Goal: Communication & Community: Answer question/provide support

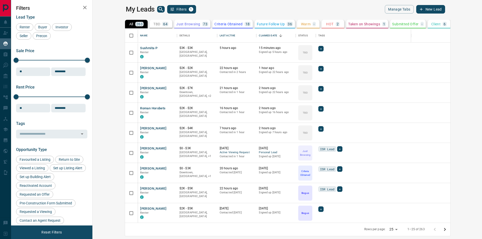
scroll to position [191, 383]
click at [140, 47] on button "Sushmita P" at bounding box center [148, 48] width 17 height 5
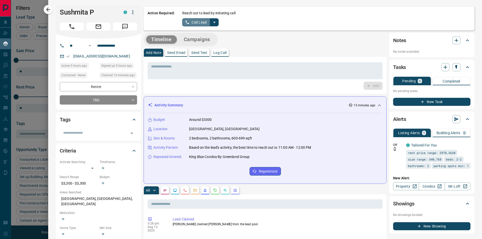
click at [195, 22] on button "Call Lead" at bounding box center [196, 22] width 28 height 8
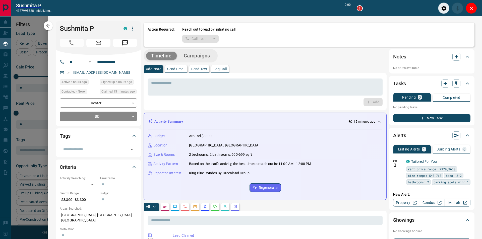
scroll to position [175, 383]
click at [472, 7] on icon "Close" at bounding box center [471, 8] width 6 height 6
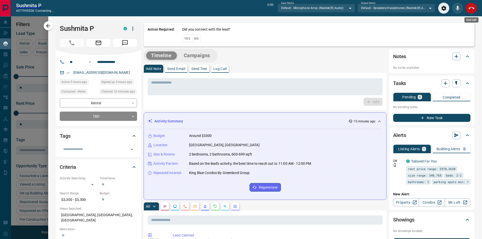
click at [471, 9] on icon "End Call" at bounding box center [471, 8] width 6 height 6
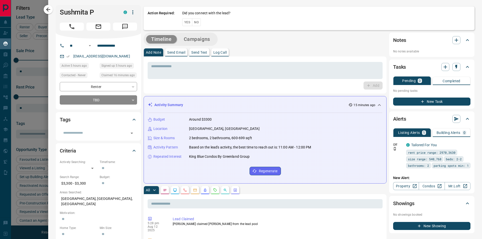
scroll to position [191, 383]
click at [198, 24] on button "No" at bounding box center [196, 22] width 9 height 8
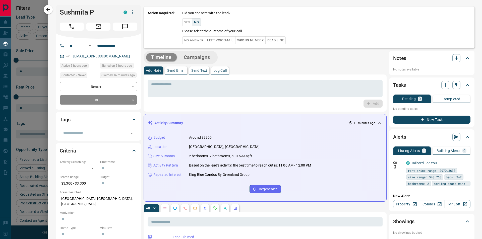
click at [194, 42] on button "No Answer" at bounding box center [193, 40] width 23 height 8
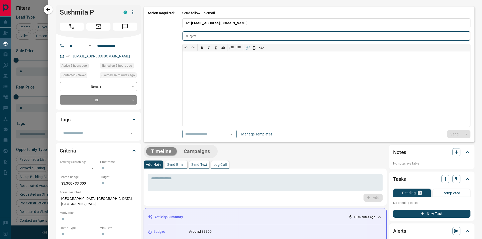
type input "**********"
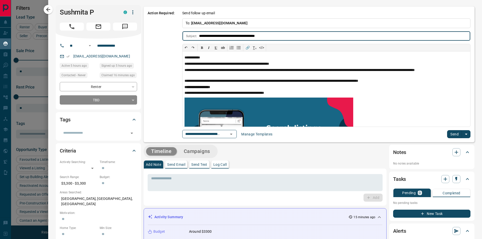
click at [447, 132] on button "Send" at bounding box center [454, 134] width 15 height 8
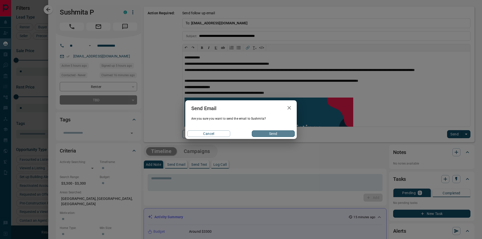
click at [285, 131] on button "Send" at bounding box center [273, 134] width 43 height 7
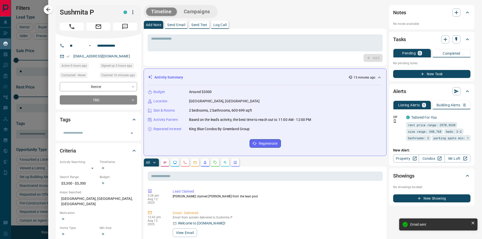
click at [207, 10] on button "Campaigns" at bounding box center [197, 12] width 36 height 8
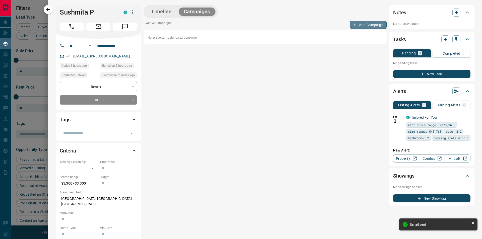
click at [377, 25] on button "Add Campaign" at bounding box center [368, 25] width 37 height 8
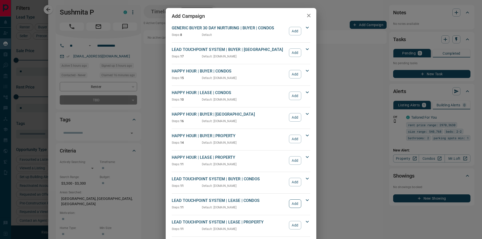
click at [293, 203] on button "Add" at bounding box center [295, 204] width 12 height 9
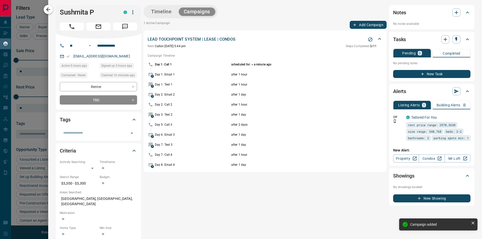
click at [47, 11] on icon "button" at bounding box center [48, 10] width 4 height 4
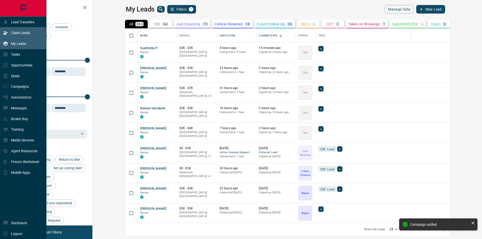
click at [7, 33] on icon at bounding box center [5, 32] width 5 height 3
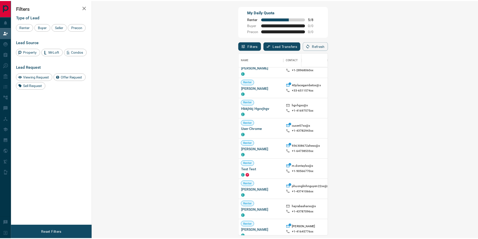
scroll to position [100, 0]
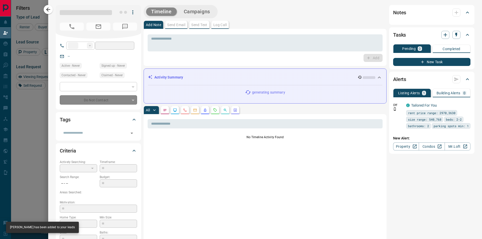
type input "**"
type input "**********"
type input "**"
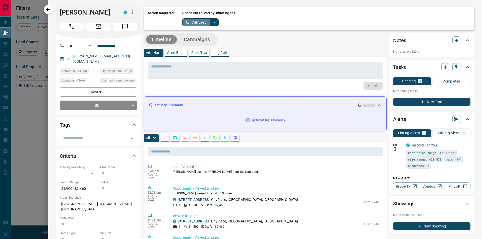
click at [198, 21] on button "Call Lead" at bounding box center [196, 22] width 28 height 8
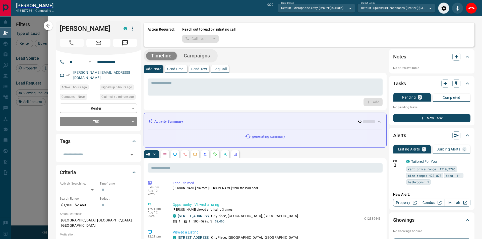
scroll to position [167, 371]
click at [467, 7] on icon "End Call" at bounding box center [468, 8] width 6 height 2
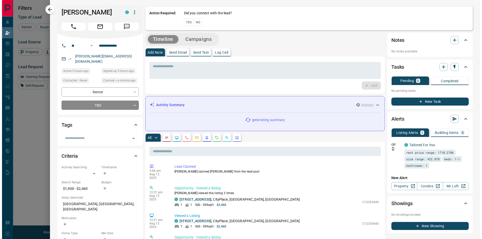
scroll to position [180, 375]
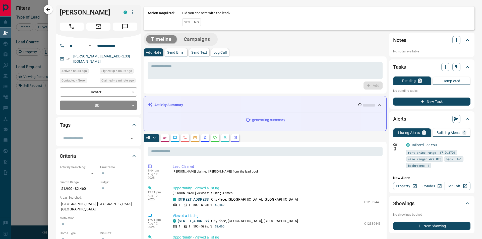
click at [197, 21] on button "No" at bounding box center [196, 22] width 9 height 8
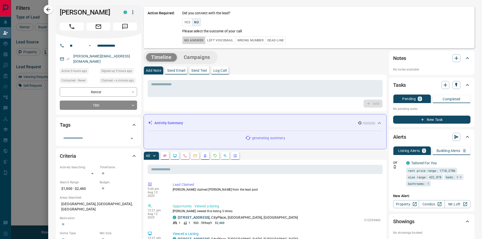
click at [190, 38] on button "No Answer" at bounding box center [193, 40] width 23 height 8
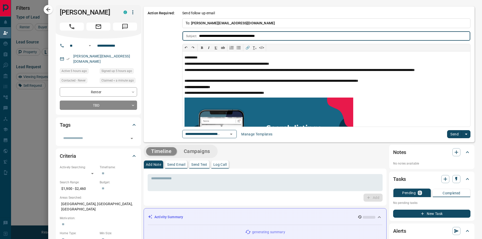
click at [447, 134] on button "Send" at bounding box center [454, 134] width 15 height 8
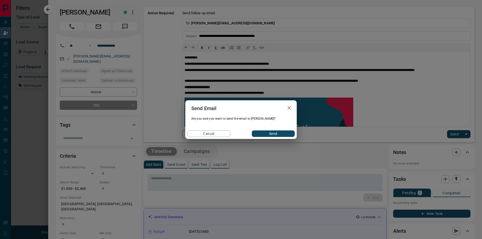
click at [274, 133] on button "Send" at bounding box center [273, 134] width 43 height 7
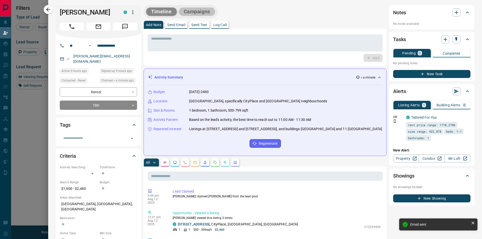
click at [192, 14] on button "Campaigns" at bounding box center [197, 12] width 36 height 8
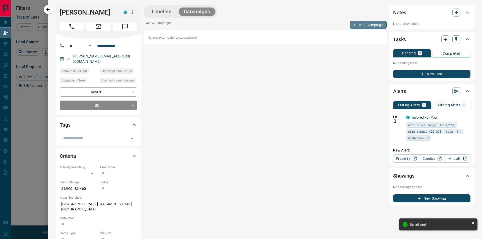
click at [355, 27] on button "Add Campaign" at bounding box center [368, 25] width 37 height 8
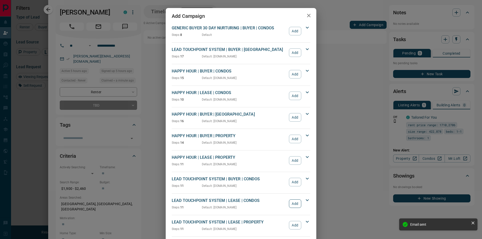
click at [291, 205] on button "Add" at bounding box center [295, 204] width 12 height 9
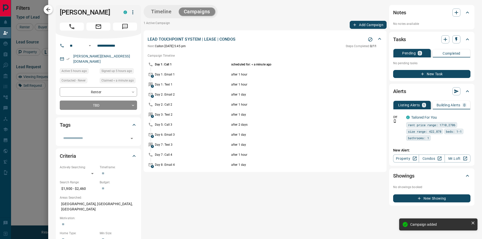
click at [49, 12] on icon "button" at bounding box center [48, 10] width 6 height 6
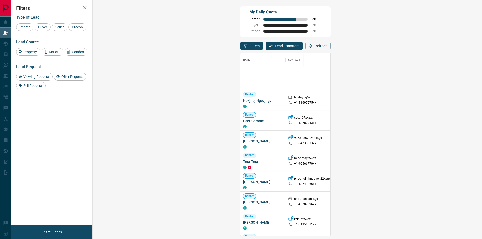
scroll to position [0, 0]
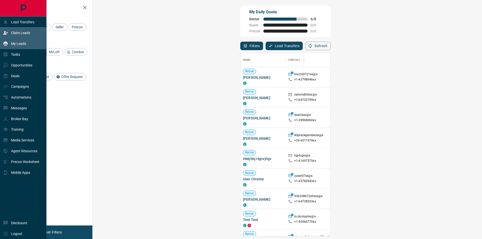
click at [24, 41] on div "My Leads" at bounding box center [14, 44] width 23 height 8
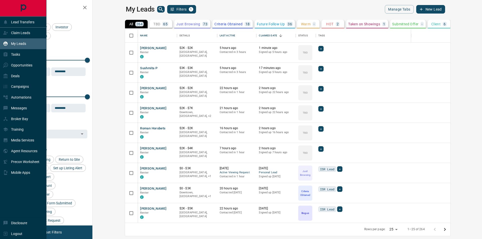
scroll to position [191, 383]
click at [15, 54] on p "Tasks" at bounding box center [15, 54] width 9 height 4
